Goal: Information Seeking & Learning: Learn about a topic

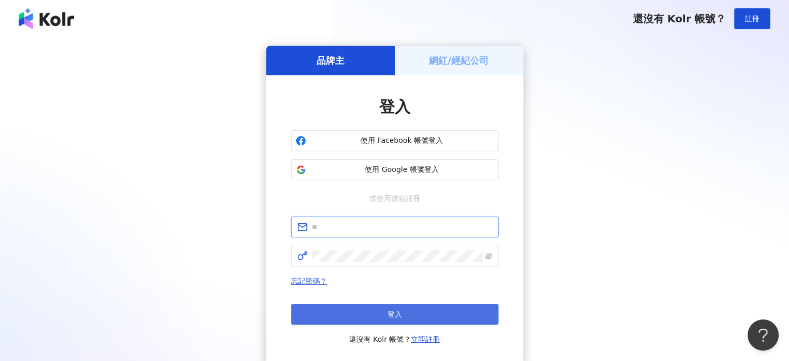
type input "**********"
click at [373, 315] on button "登入" at bounding box center [394, 313] width 207 height 21
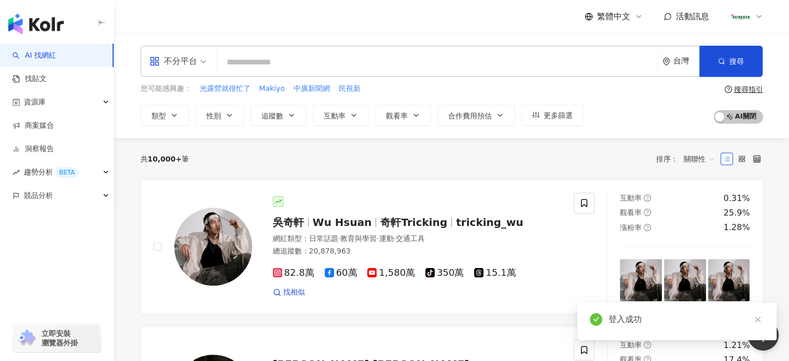
click at [194, 52] on input "search" at bounding box center [177, 54] width 57 height 17
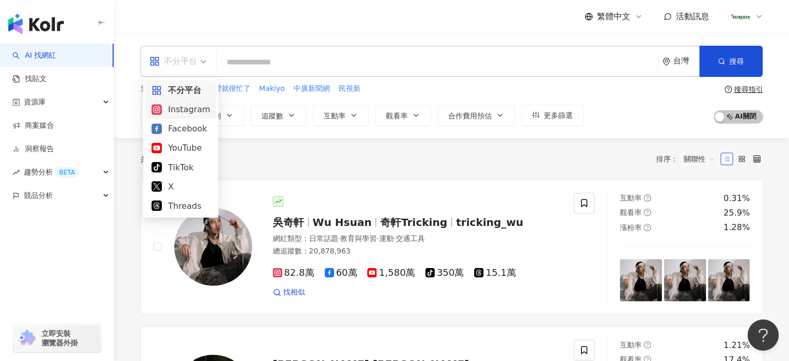
click at [185, 113] on div "Instagram" at bounding box center [180, 109] width 59 height 13
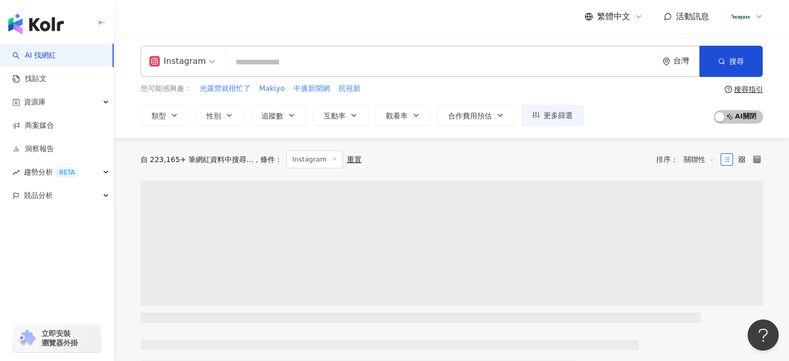
click at [300, 61] on input "search" at bounding box center [442, 62] width 424 height 20
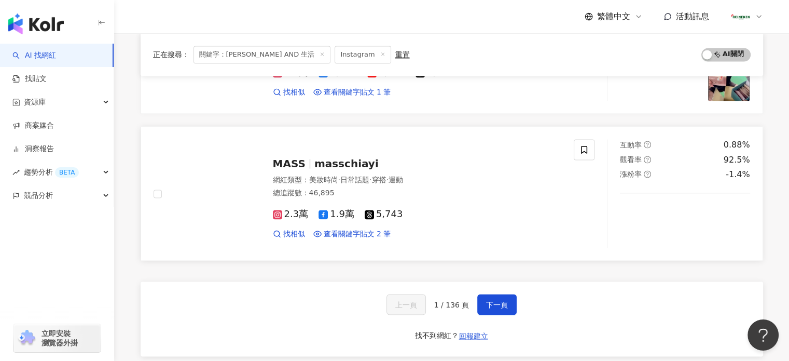
scroll to position [1802, 0]
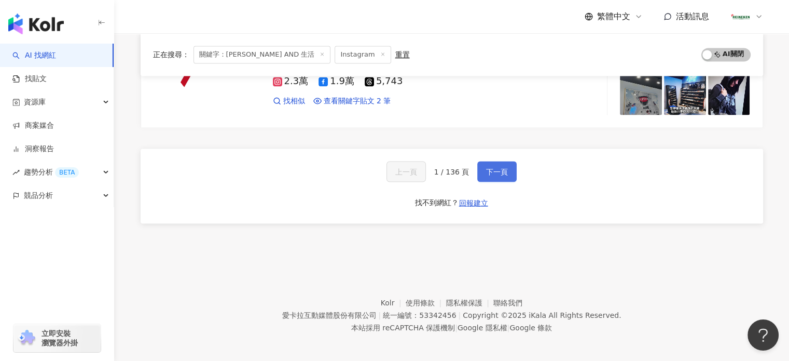
type input "*********"
click at [486, 170] on span "下一頁" at bounding box center [497, 171] width 22 height 8
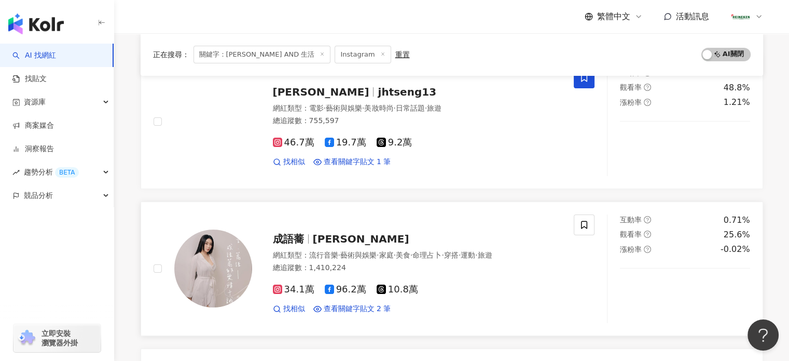
scroll to position [0, 0]
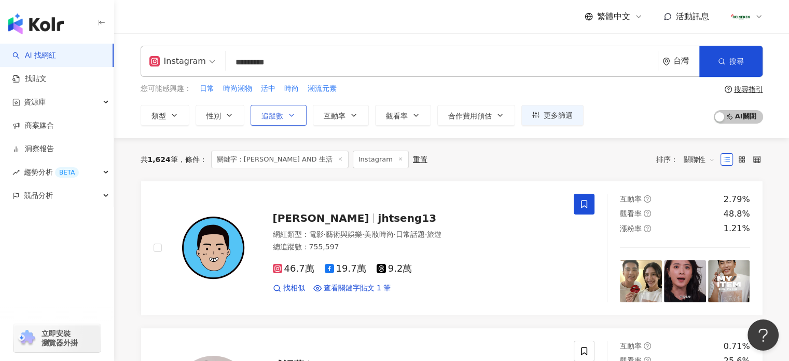
click at [276, 119] on span "追蹤數" at bounding box center [272, 116] width 22 height 8
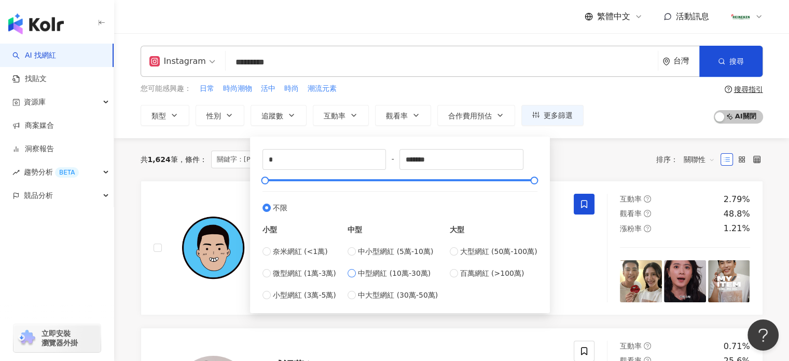
click at [359, 275] on label "中型網紅 (10萬-30萬)" at bounding box center [393, 272] width 90 height 11
type input "******"
click at [587, 157] on div "共 1,624 筆 條件 ： 關鍵字：潮流 AND 生活 Instagram 重置 排序： 關聯性" at bounding box center [452, 159] width 622 height 18
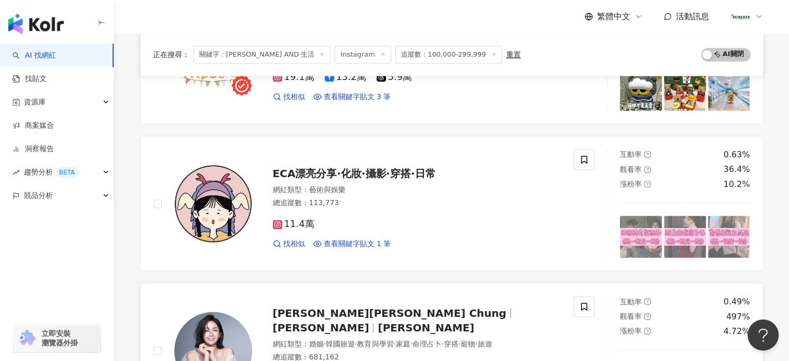
scroll to position [1660, 0]
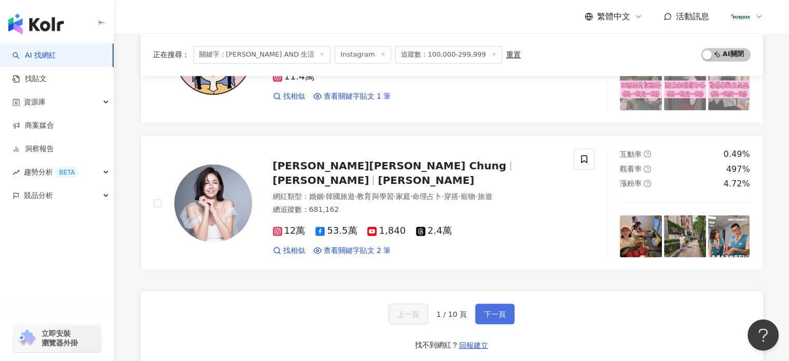
click at [481, 312] on button "下一頁" at bounding box center [494, 313] width 39 height 21
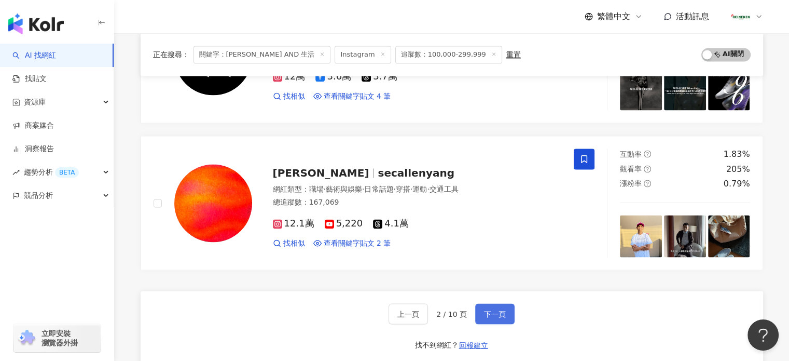
click at [492, 309] on span "下一頁" at bounding box center [495, 313] width 22 height 8
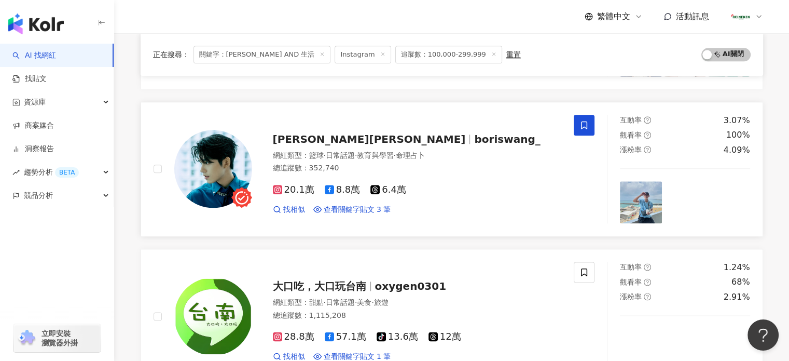
scroll to position [1245, 0]
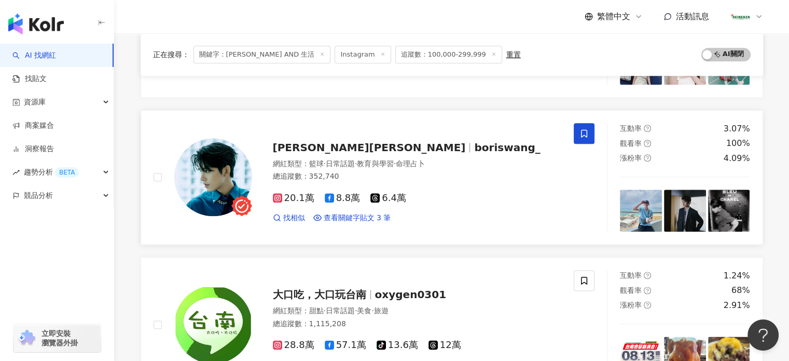
click at [694, 209] on img at bounding box center [685, 210] width 42 height 42
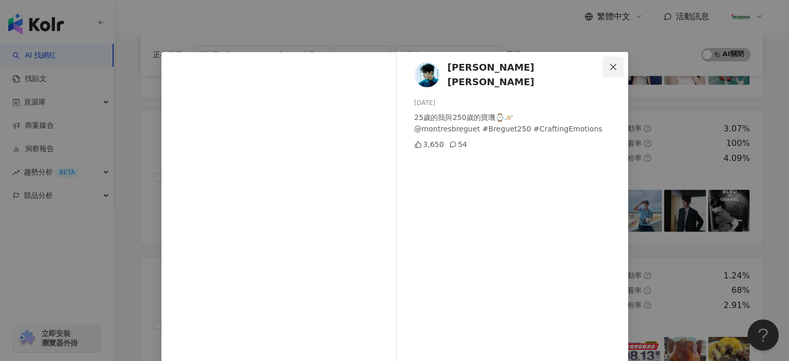
click at [610, 63] on icon "close" at bounding box center [613, 67] width 8 height 8
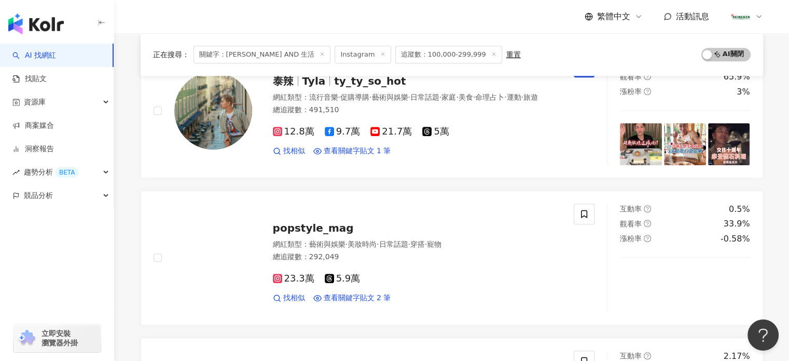
scroll to position [726, 0]
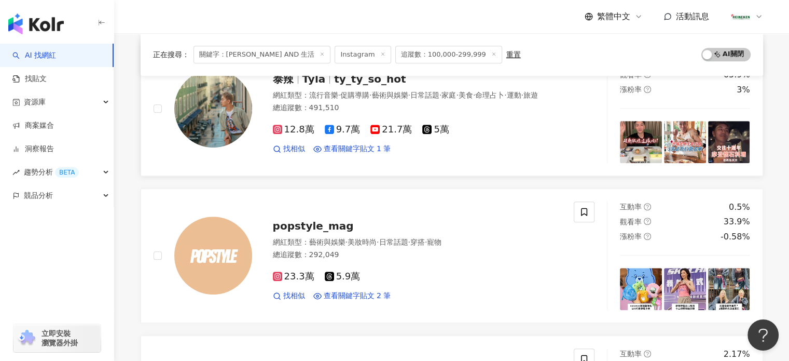
click at [695, 138] on img at bounding box center [685, 142] width 42 height 42
